Goal: Check status: Check status

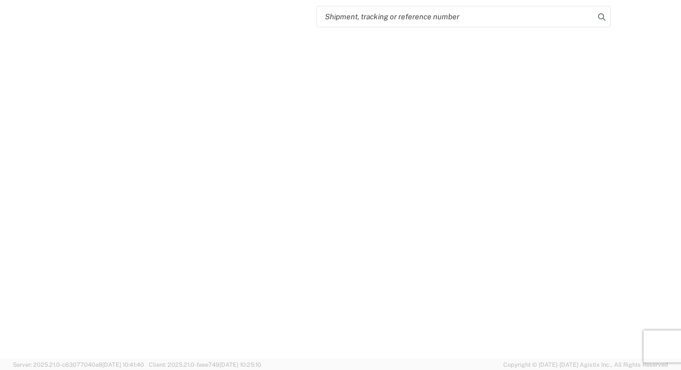
select select "FULL"
select select "LBS"
select select "IN"
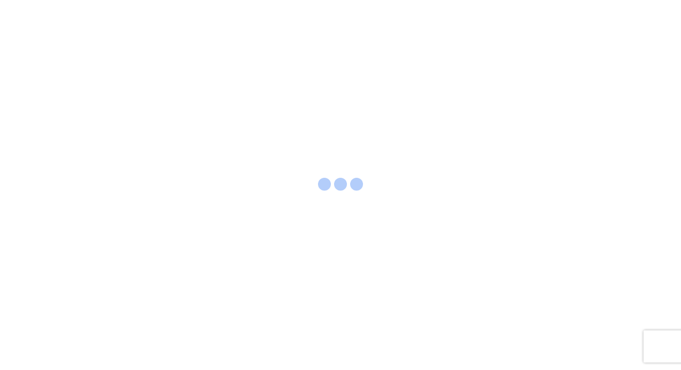
select select "FULL"
select select "LBS"
select select "IN"
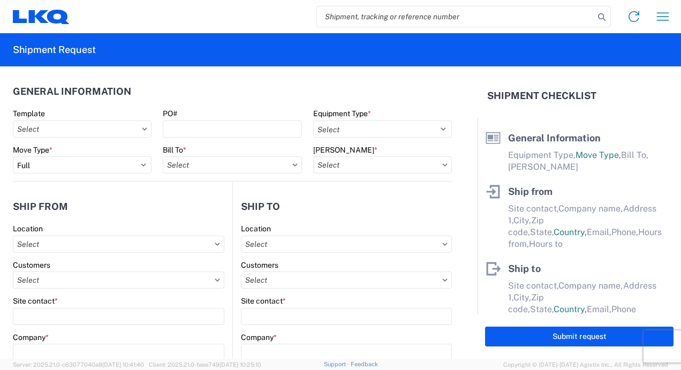
click at [369, 13] on input "search" at bounding box center [455, 16] width 277 height 20
paste input "56418575"
type input "56418575"
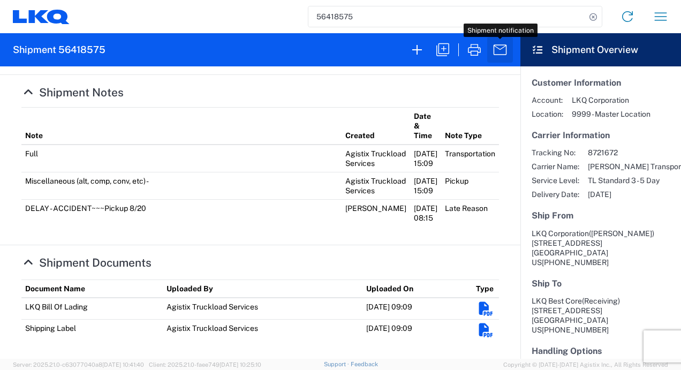
click at [500, 50] on icon "button" at bounding box center [499, 49] width 17 height 17
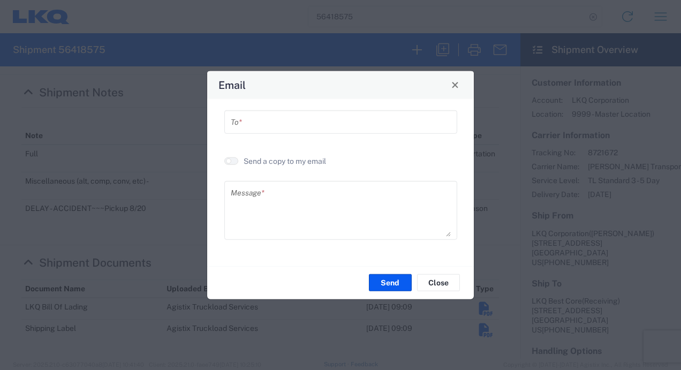
click at [317, 125] on input "text" at bounding box center [341, 121] width 220 height 19
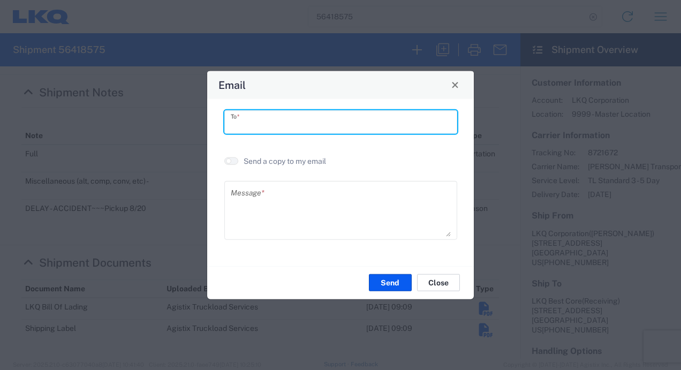
click at [446, 285] on button "Close" at bounding box center [438, 282] width 43 height 17
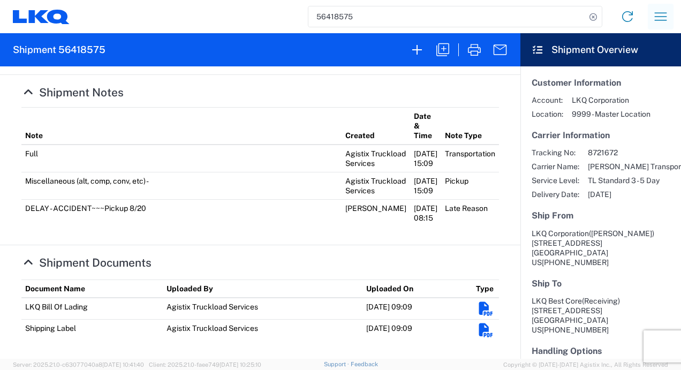
click at [665, 16] on icon "button" at bounding box center [660, 16] width 17 height 17
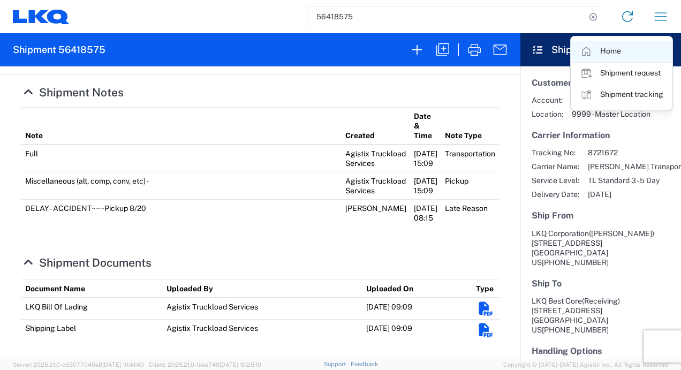
click at [619, 51] on link "Home" at bounding box center [621, 51] width 101 height 21
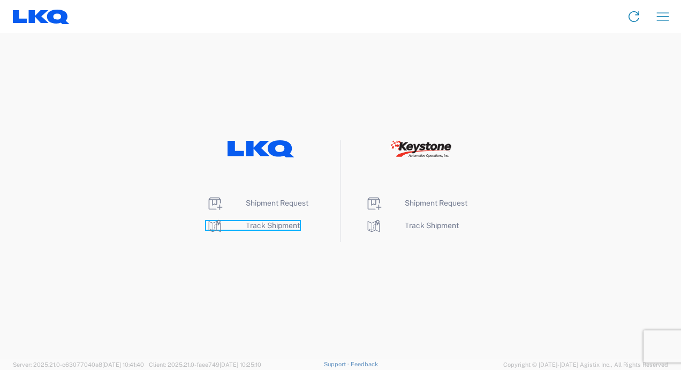
click at [290, 224] on span "Track Shipment" at bounding box center [273, 225] width 54 height 9
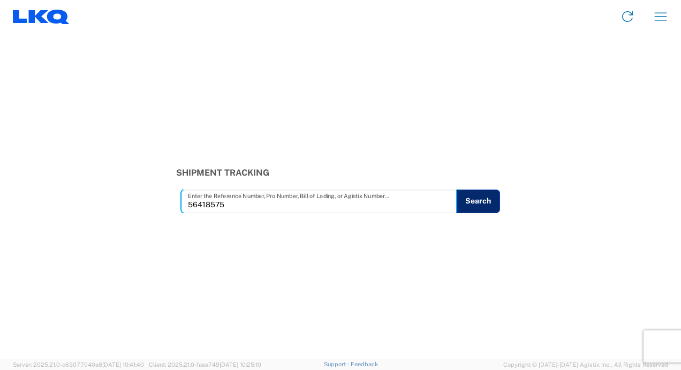
type input "56418575"
click at [465, 198] on button "Search" at bounding box center [478, 202] width 44 height 24
type input "57036337"
click at [480, 202] on button "Search" at bounding box center [483, 202] width 44 height 24
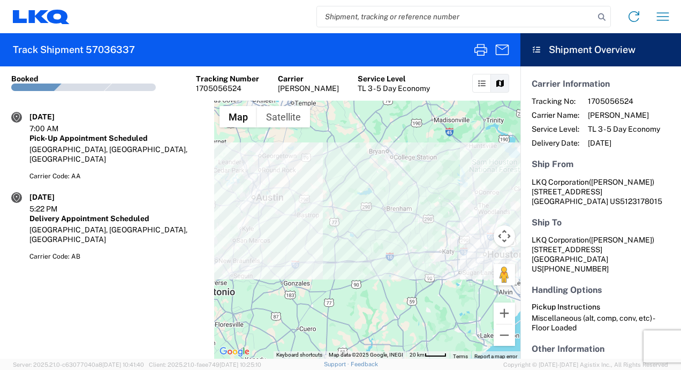
scroll to position [143, 0]
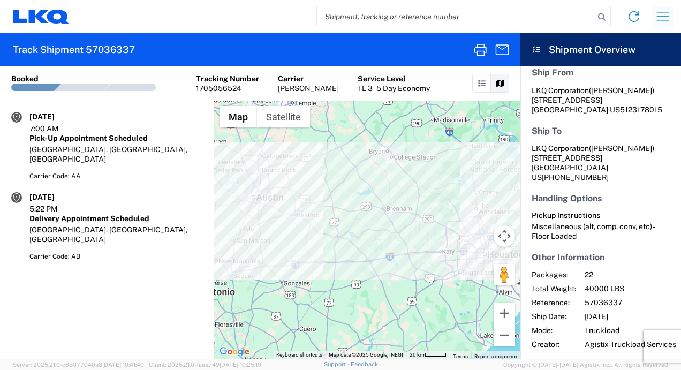
click at [658, 17] on icon "button" at bounding box center [662, 16] width 17 height 17
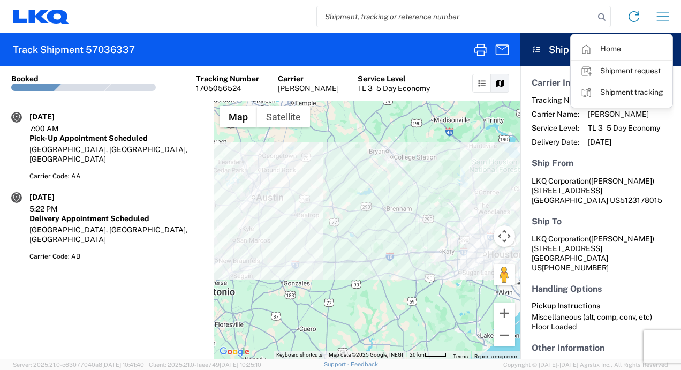
scroll to position [0, 0]
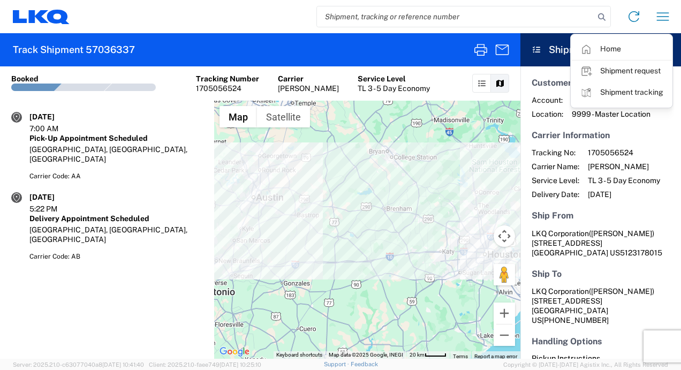
click at [480, 85] on icon at bounding box center [482, 83] width 10 height 7
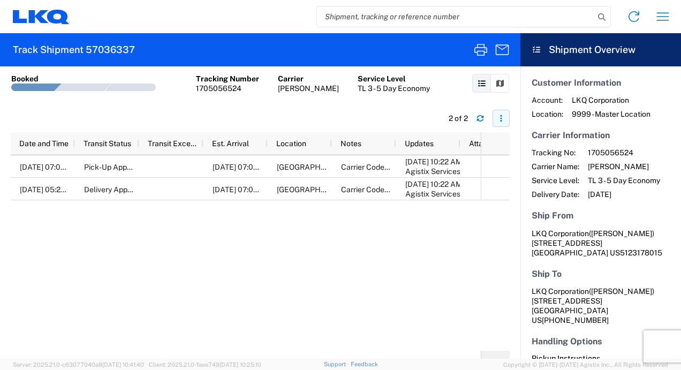
click at [501, 112] on button "button" at bounding box center [501, 118] width 17 height 17
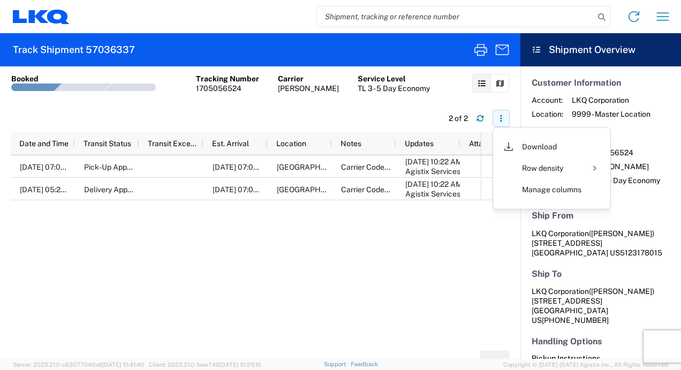
click at [501, 112] on button "button" at bounding box center [501, 118] width 17 height 17
click at [90, 89] on div at bounding box center [83, 87] width 57 height 7
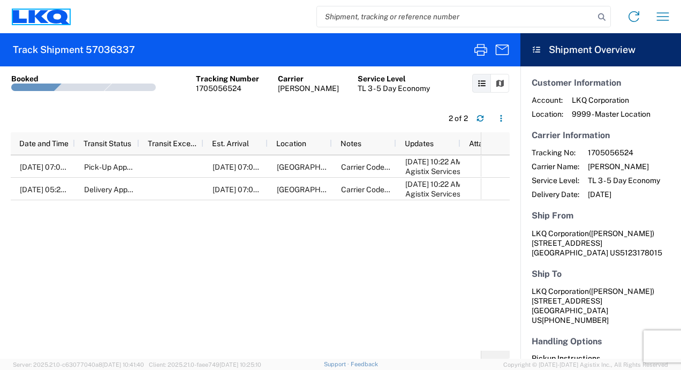
click at [62, 19] on icon at bounding box center [58, 17] width 22 height 14
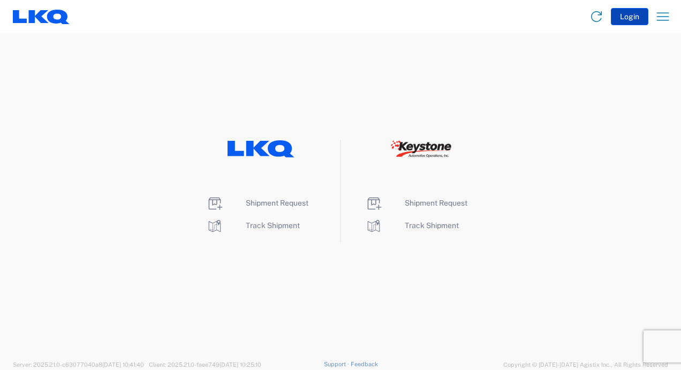
click at [623, 21] on button "Login" at bounding box center [629, 16] width 37 height 17
